Goal: Task Accomplishment & Management: Manage account settings

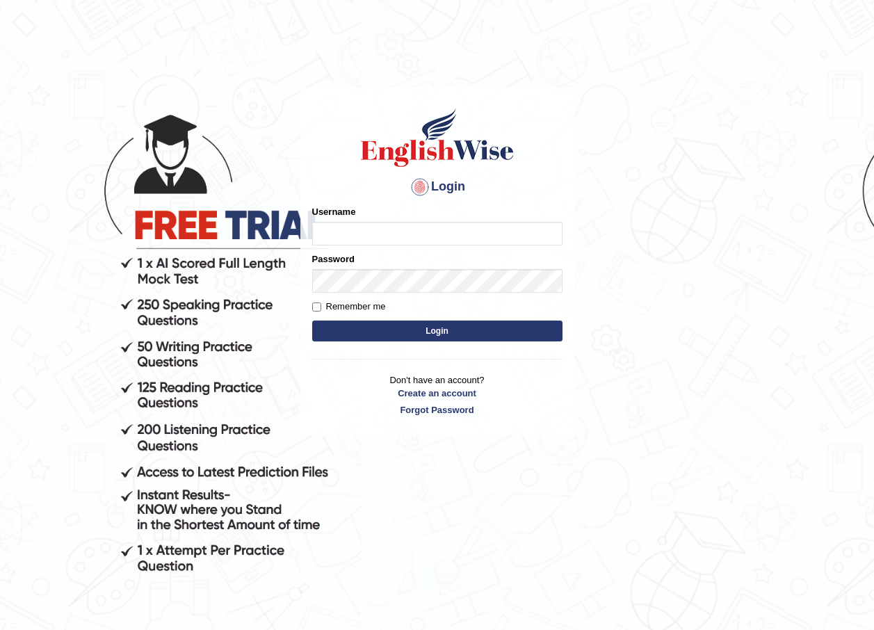
click at [399, 241] on input "Username" at bounding box center [437, 234] width 250 height 24
click at [430, 339] on button "Login" at bounding box center [437, 331] width 250 height 21
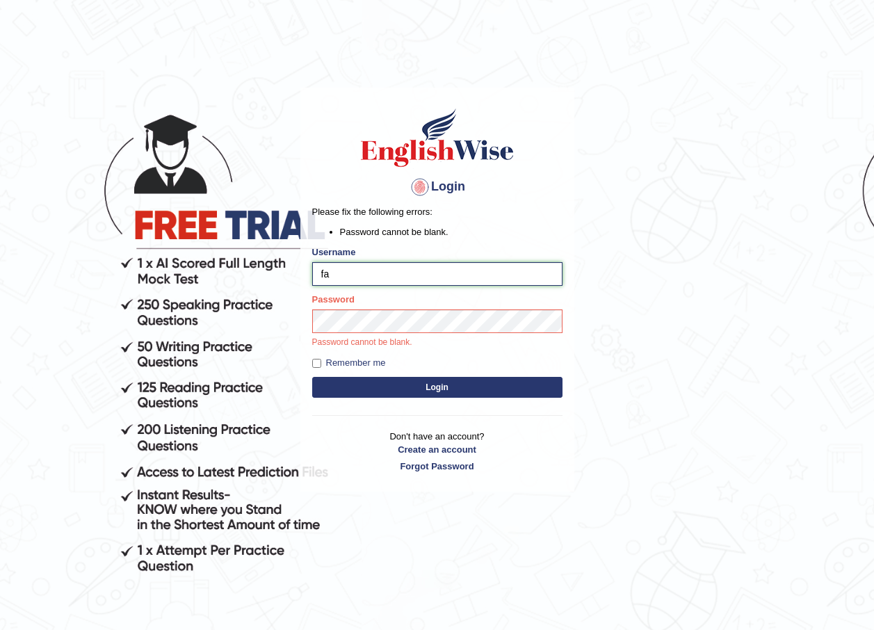
click at [346, 276] on input "fa" at bounding box center [437, 274] width 250 height 24
type input "fatme_parramatta"
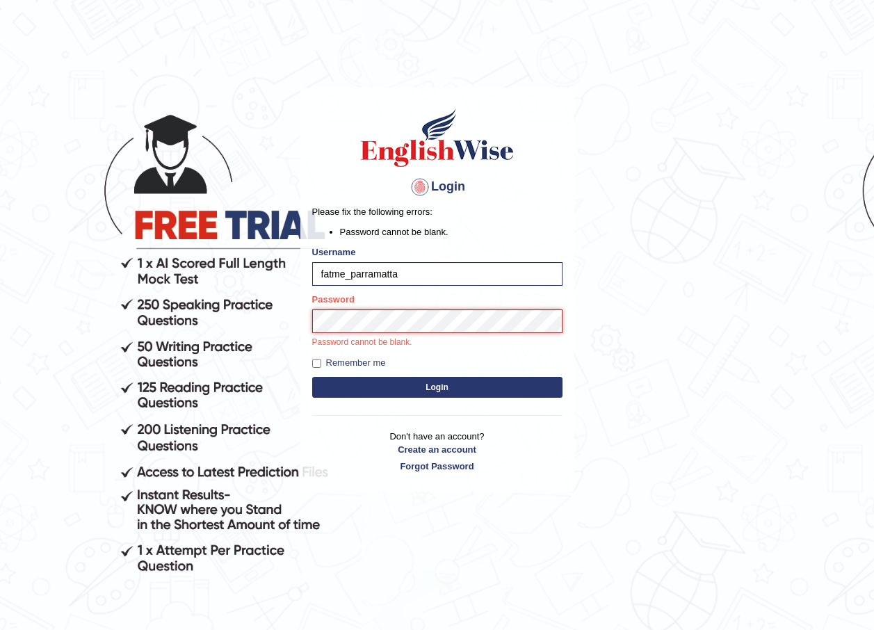
click at [312, 377] on button "Login" at bounding box center [437, 387] width 250 height 21
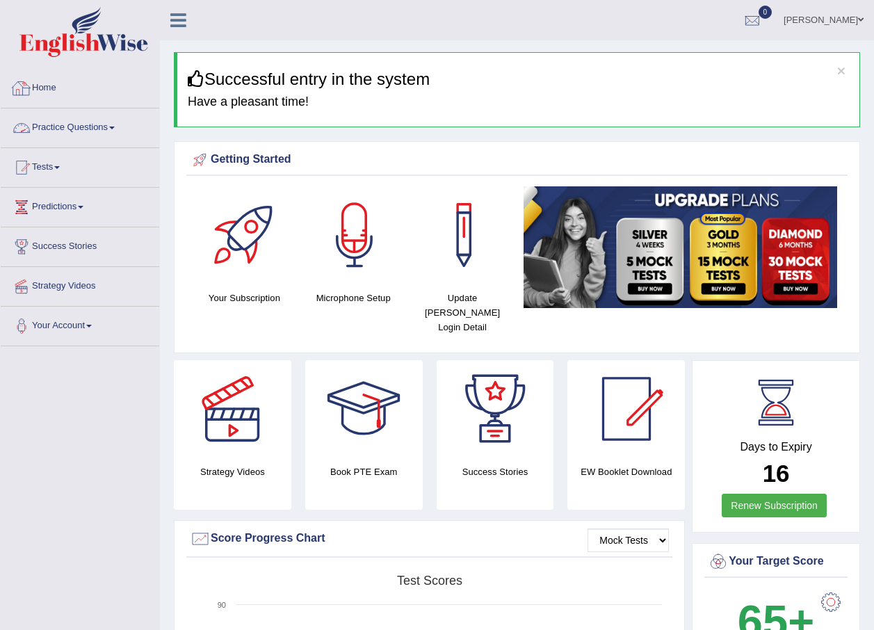
click at [78, 129] on link "Practice Questions" at bounding box center [80, 126] width 159 height 35
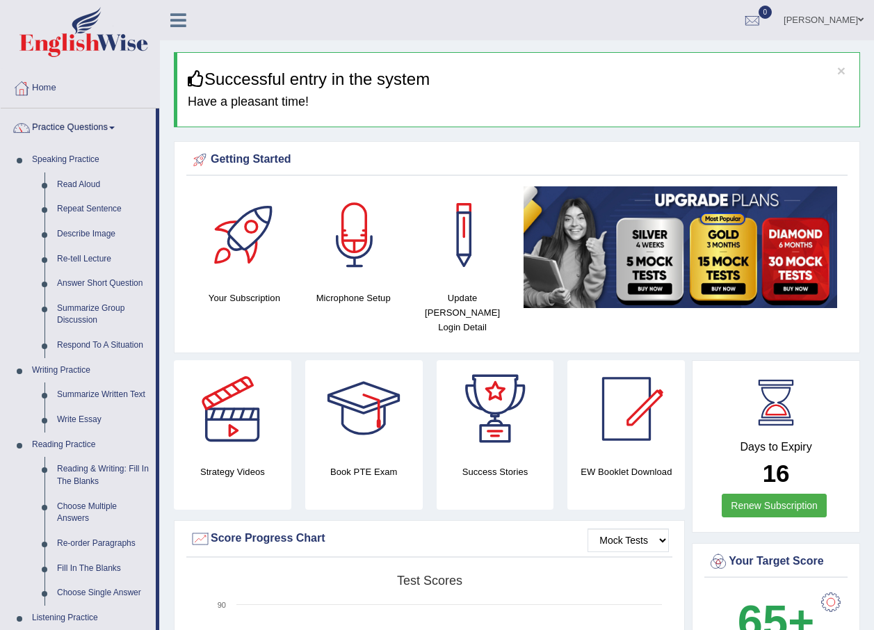
click at [1, 109] on link "Practice Questions" at bounding box center [78, 126] width 155 height 35
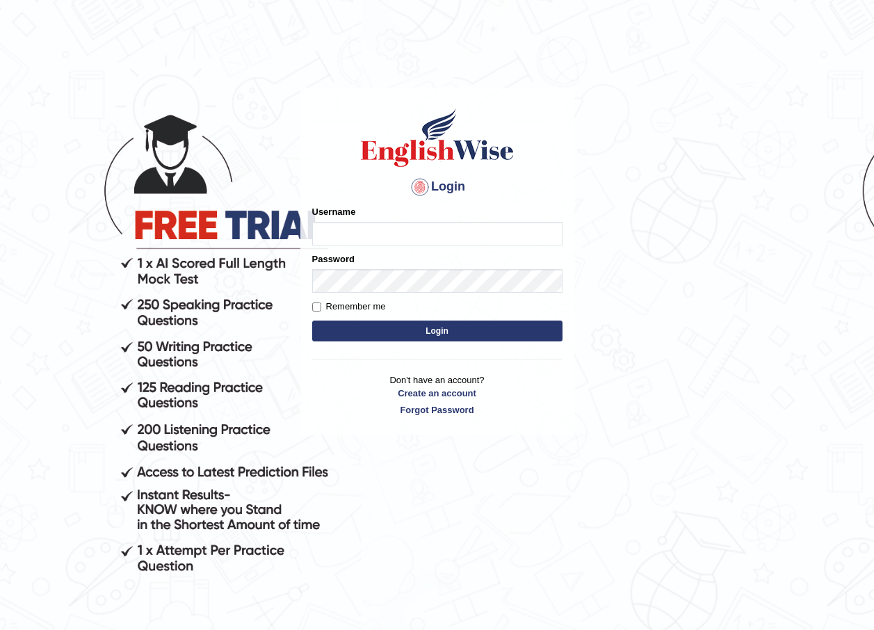
click at [596, 499] on body "Login Please fix the following errors: Username Password Remember me Login Don'…" at bounding box center [437, 359] width 874 height 630
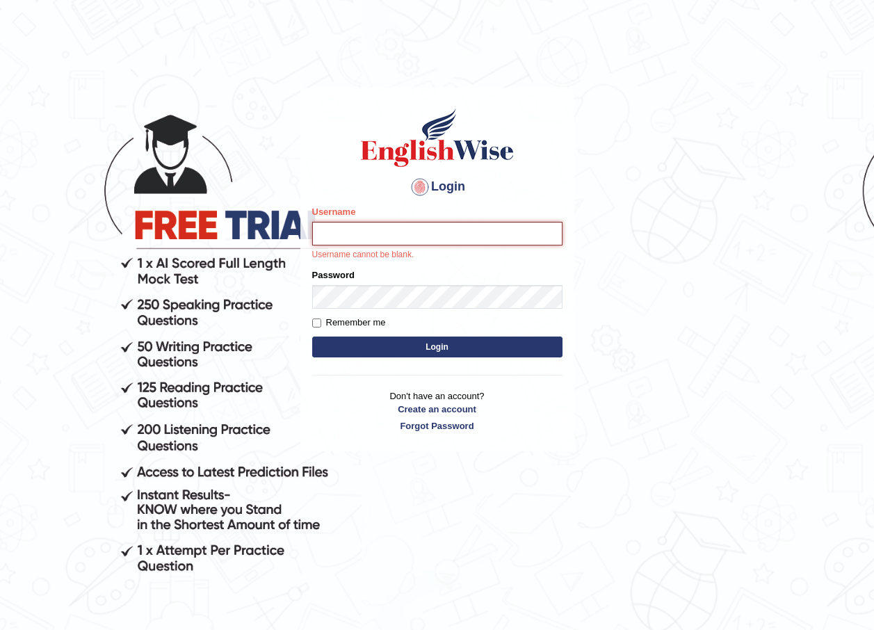
click at [372, 232] on input "Username" at bounding box center [437, 234] width 250 height 24
type input "pujap_parramatta"
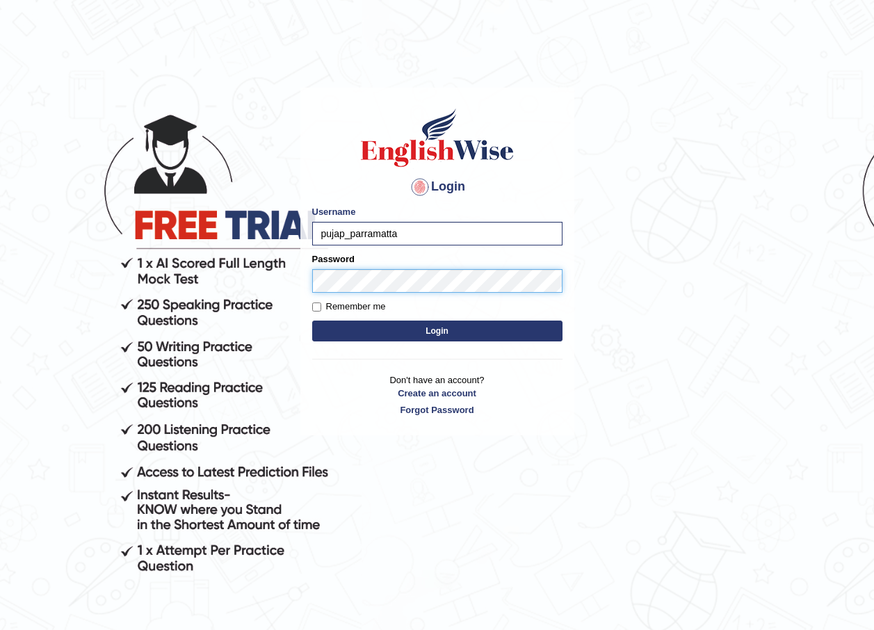
click at [312, 321] on button "Login" at bounding box center [437, 331] width 250 height 21
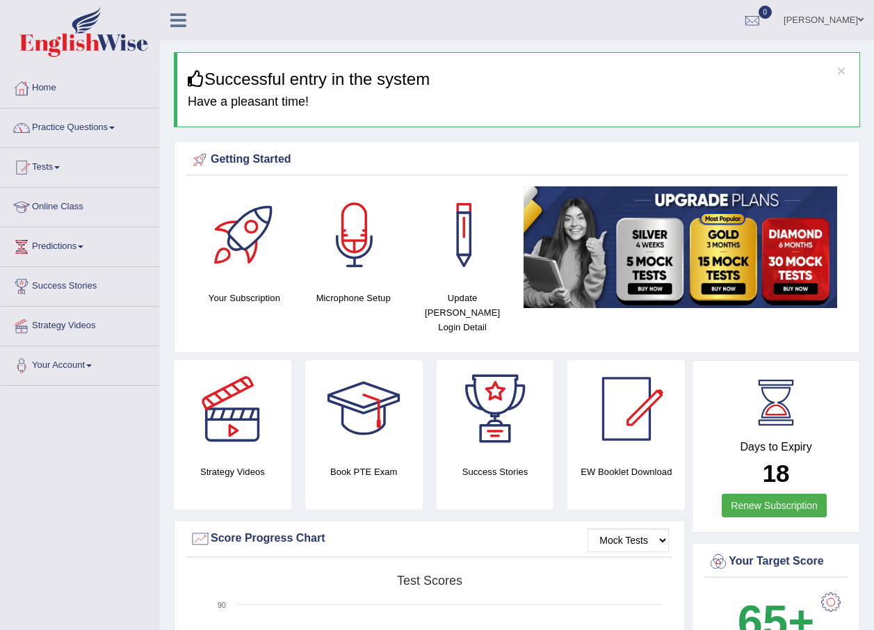
click at [49, 94] on link "Home" at bounding box center [80, 86] width 159 height 35
